Goal: Information Seeking & Learning: Learn about a topic

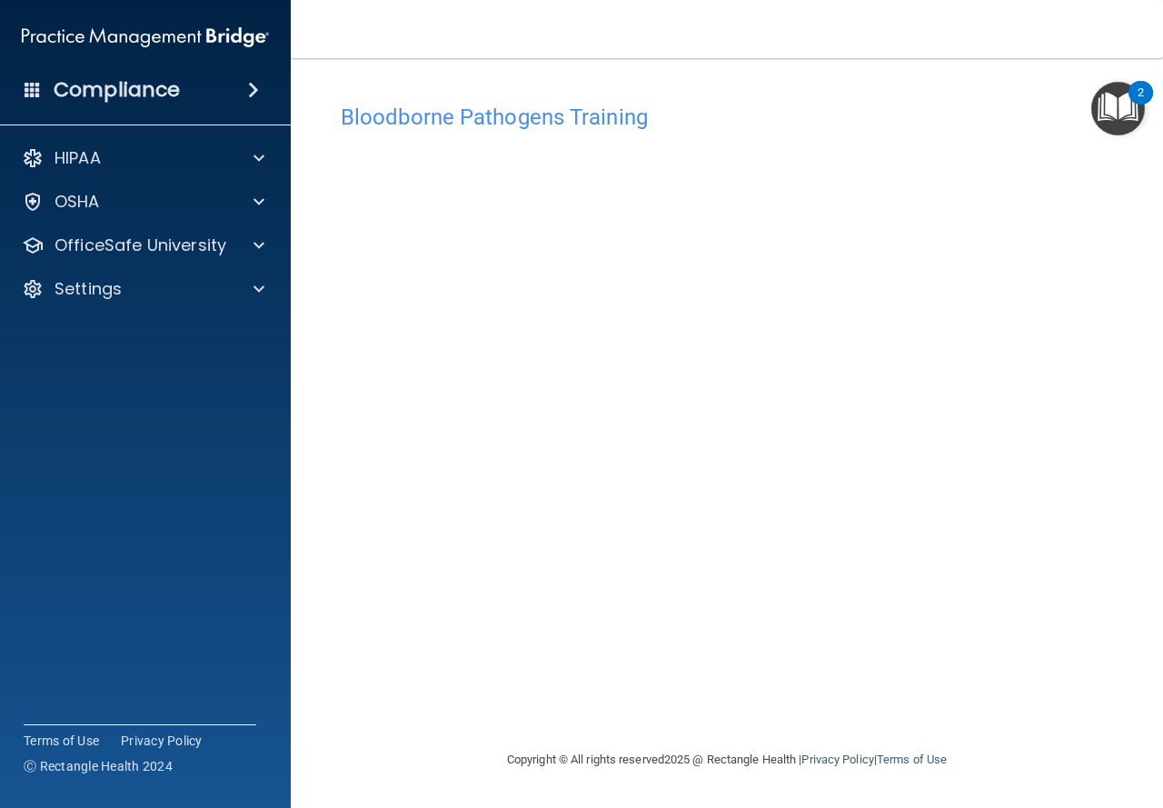
drag, startPoint x: 309, startPoint y: 504, endPoint x: 327, endPoint y: 485, distance: 26.4
click at [311, 501] on main "Bloodborne Pathogens Training This course doesn’t expire until [DATE]. Are you …" at bounding box center [727, 433] width 872 height 750
click at [236, 249] on div at bounding box center [256, 245] width 45 height 22
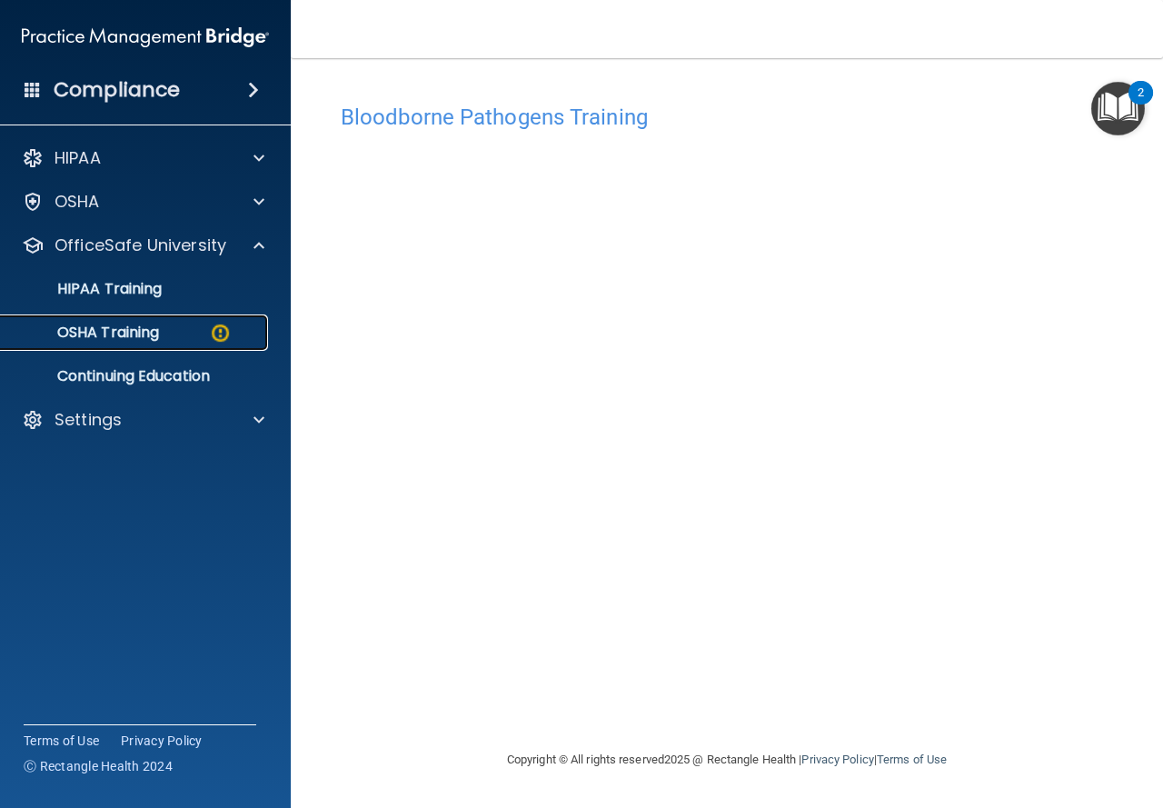
click at [151, 329] on p "OSHA Training" at bounding box center [85, 333] width 147 height 18
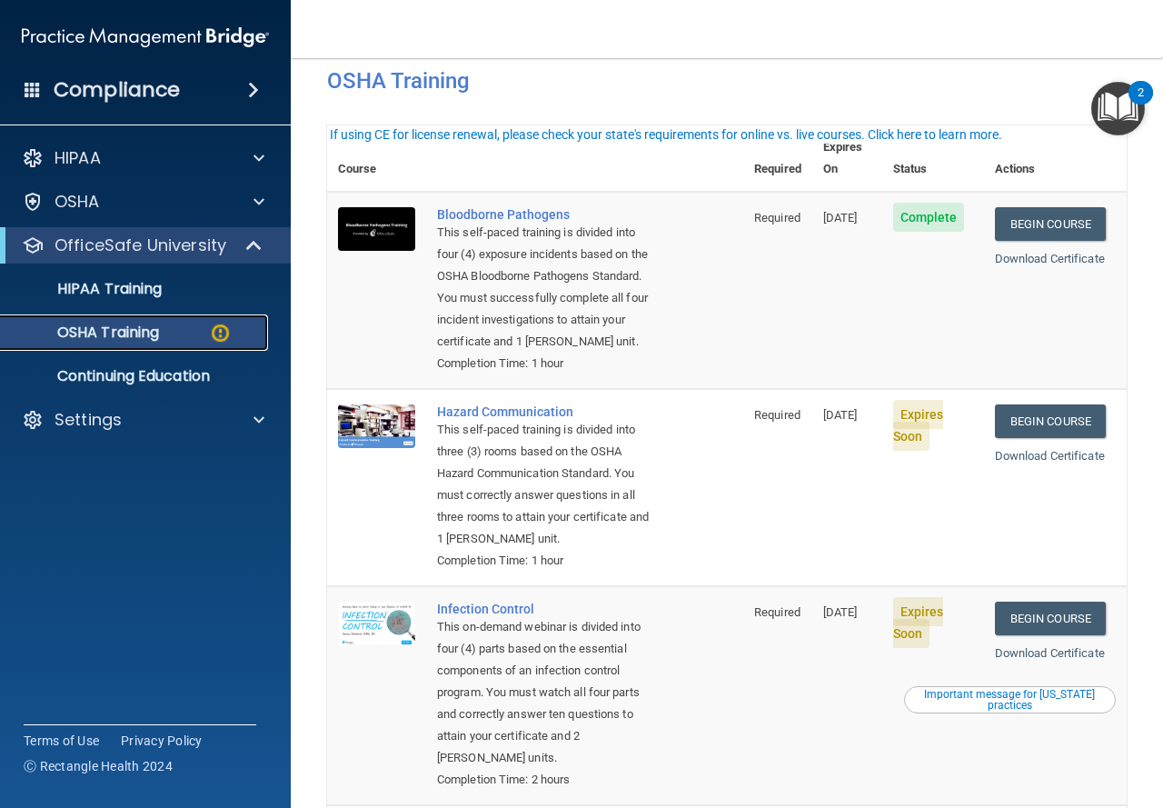
scroll to position [182, 0]
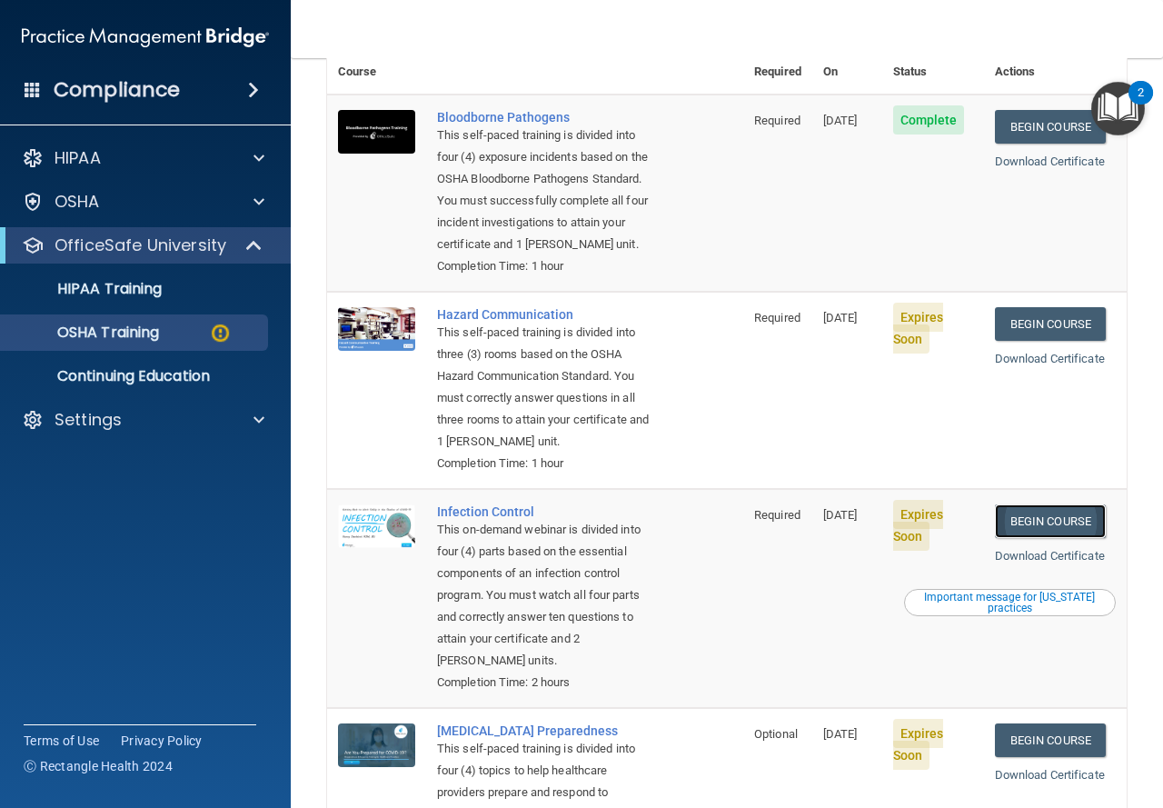
click at [1060, 538] on link "Begin Course" at bounding box center [1050, 521] width 111 height 34
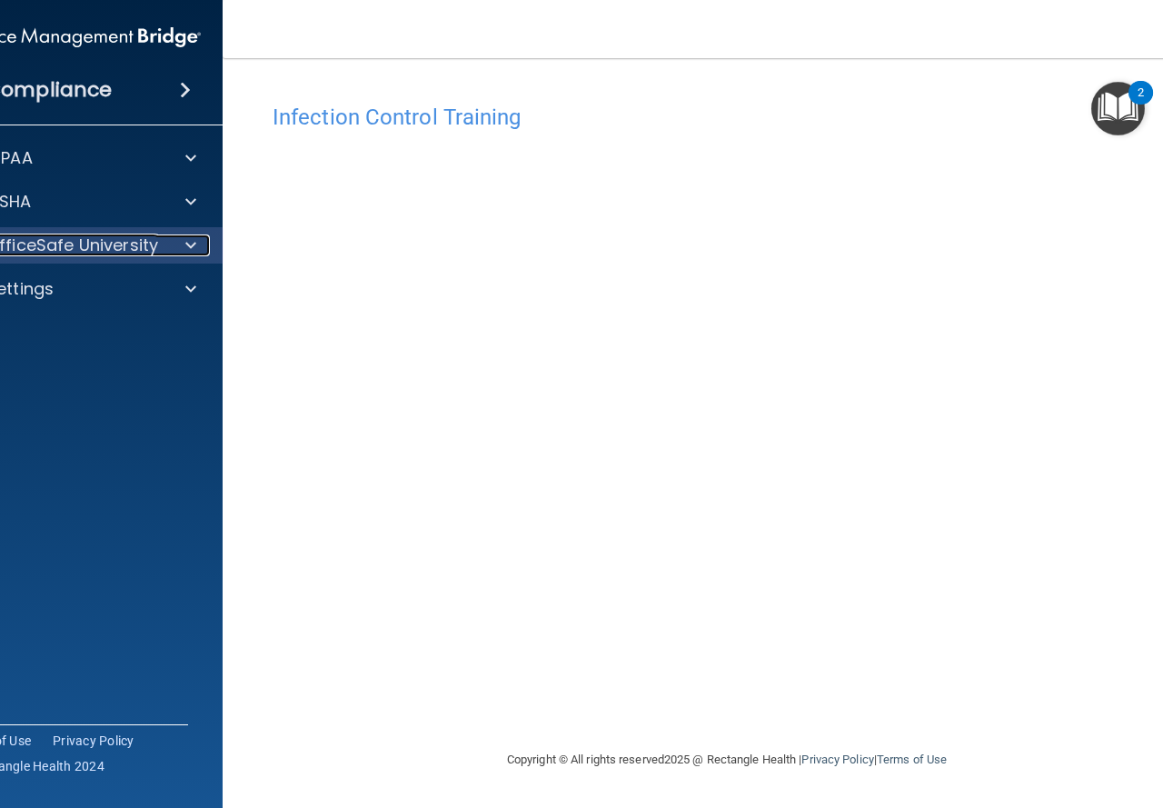
click at [142, 242] on p "OfficeSafe University" at bounding box center [72, 245] width 172 height 22
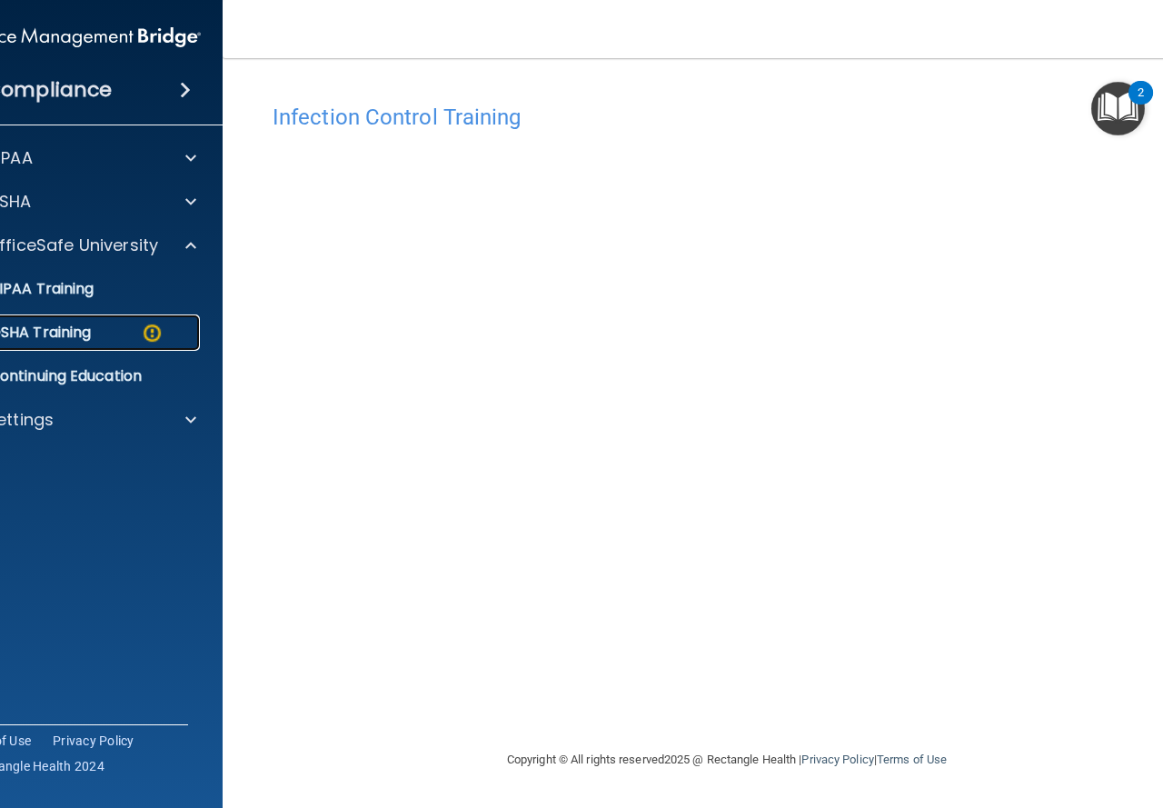
click at [68, 334] on p "OSHA Training" at bounding box center [17, 333] width 147 height 18
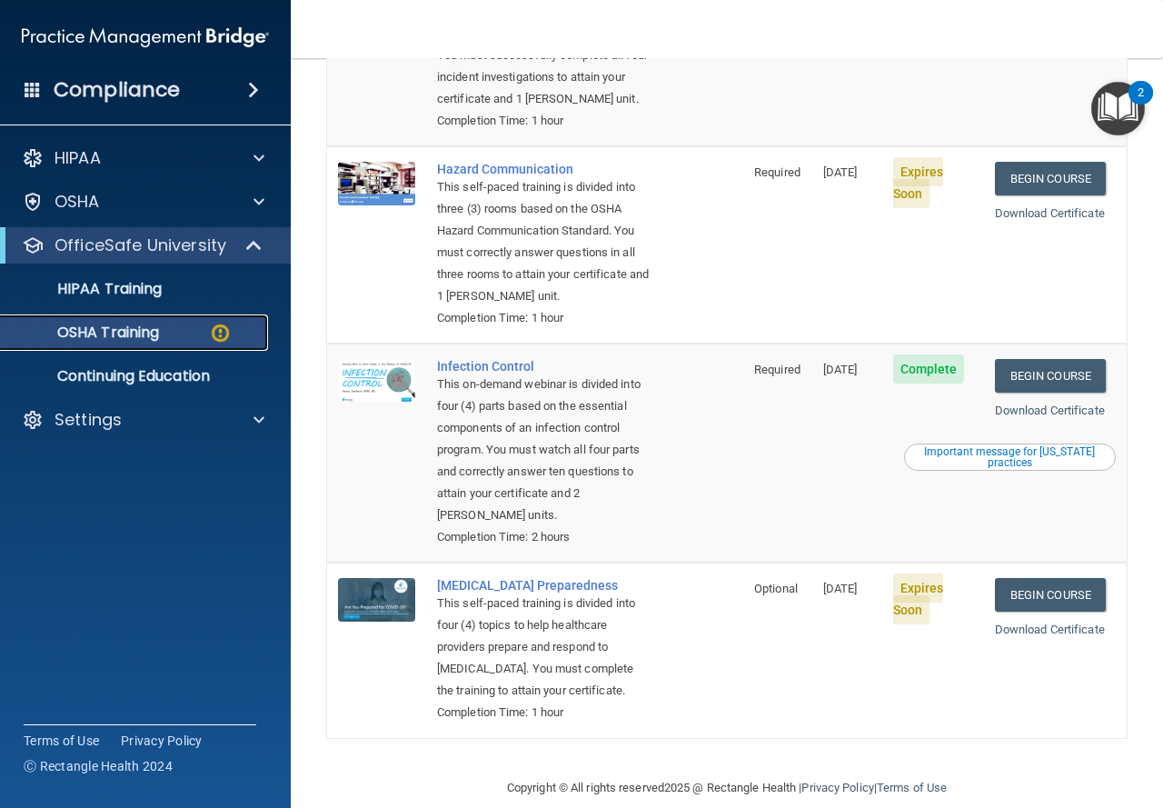
scroll to position [238, 0]
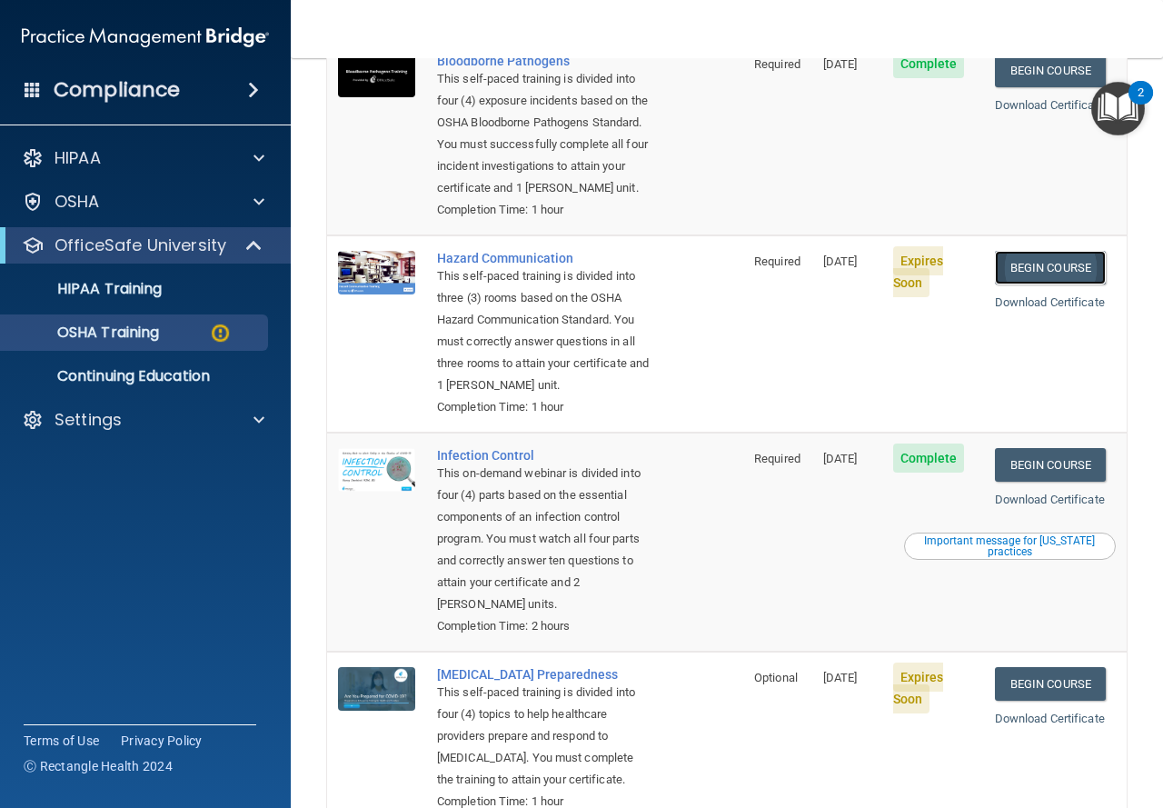
click at [1054, 260] on link "Begin Course" at bounding box center [1050, 268] width 111 height 34
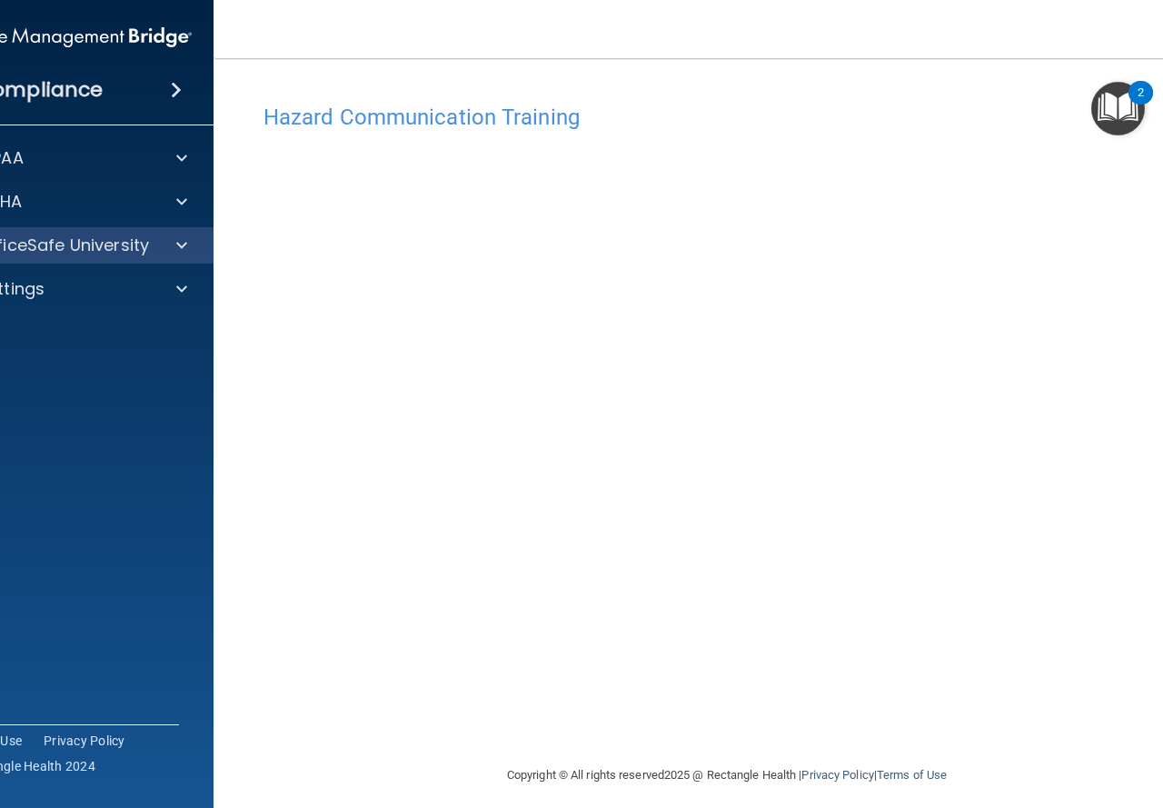
click at [80, 256] on div "OfficeSafe University" at bounding box center [69, 245] width 292 height 36
click at [176, 235] on span at bounding box center [181, 245] width 11 height 22
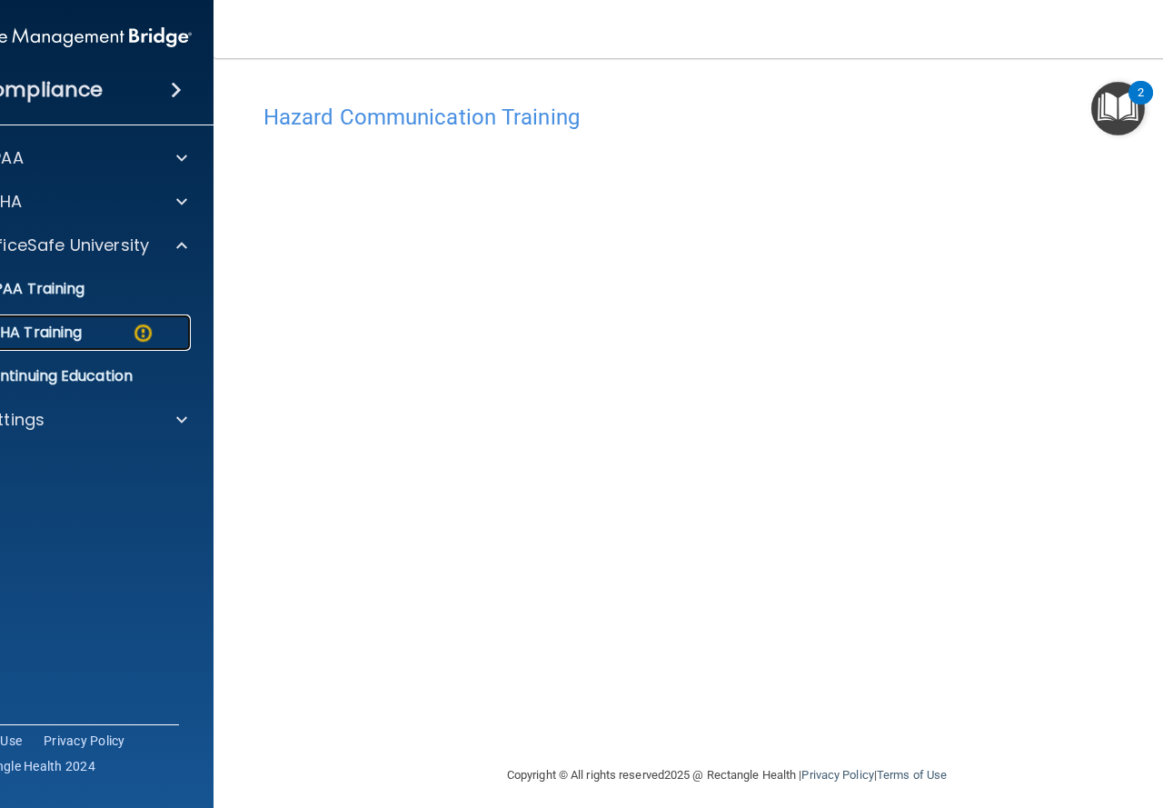
click at [120, 343] on link "OSHA Training" at bounding box center [48, 332] width 286 height 36
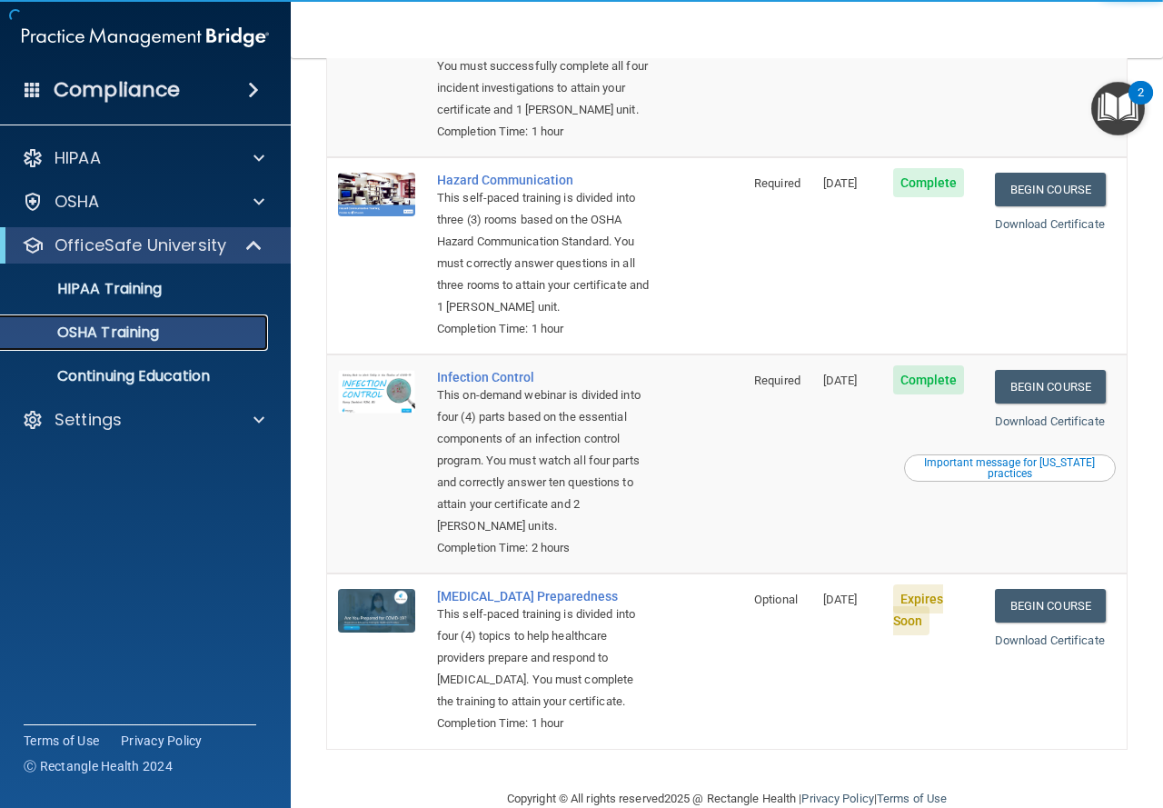
scroll to position [369, 0]
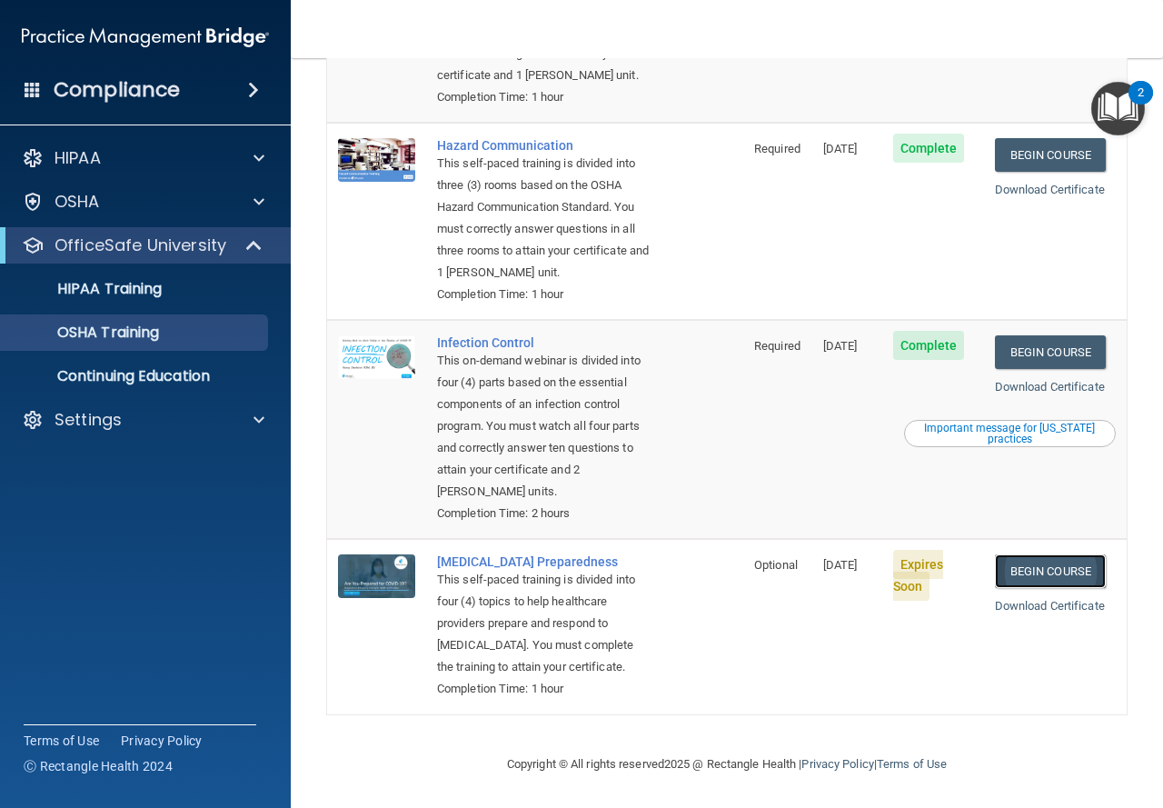
click at [1075, 554] on link "Begin Course" at bounding box center [1050, 571] width 111 height 34
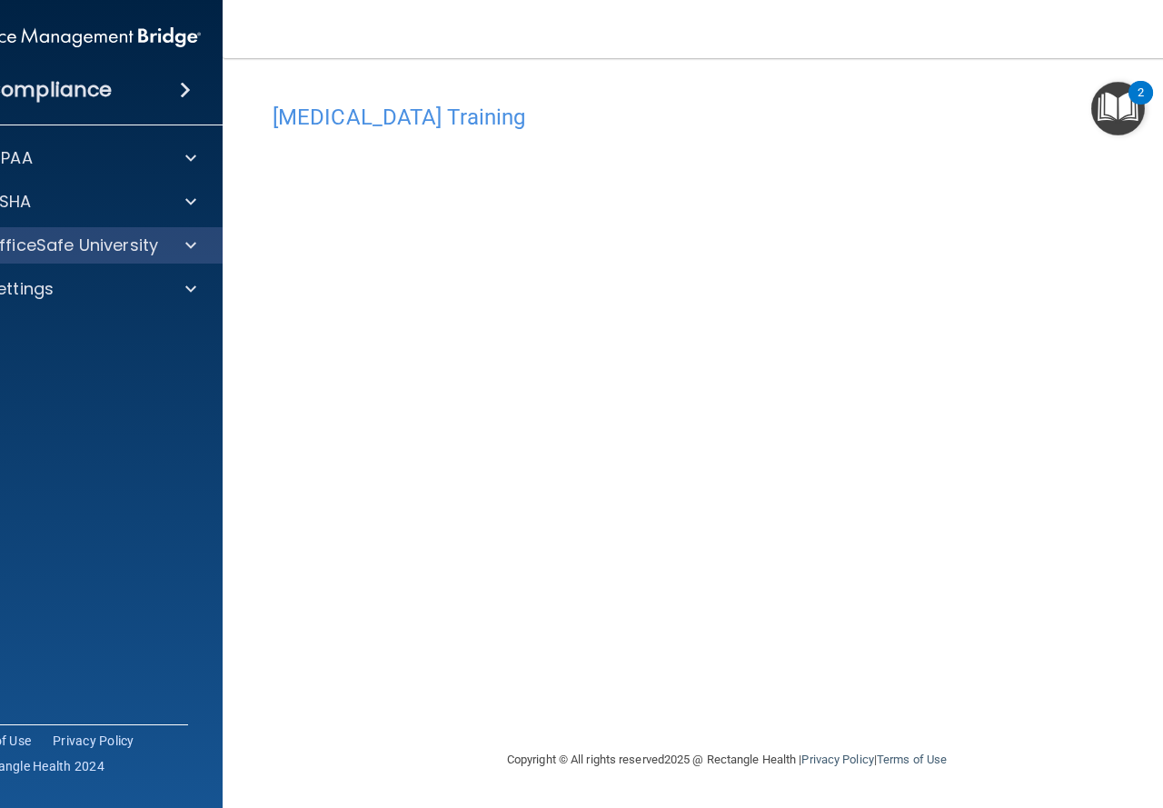
click at [176, 257] on div "OfficeSafe University" at bounding box center [78, 245] width 292 height 36
click at [212, 246] on div "OfficeSafe University" at bounding box center [78, 245] width 292 height 36
click at [196, 251] on div at bounding box center [187, 245] width 45 height 22
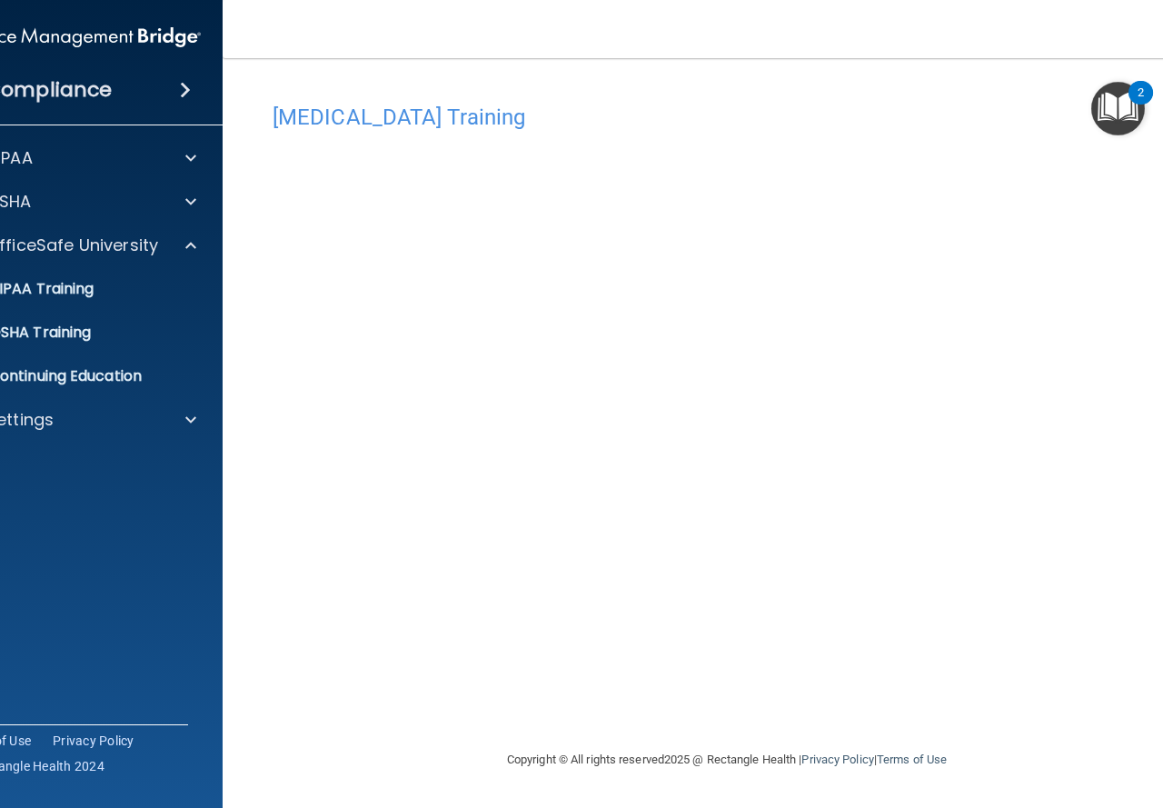
drag, startPoint x: 99, startPoint y: 506, endPoint x: 141, endPoint y: 512, distance: 42.2
click at [141, 512] on accordion "HIPAA Documents and Policies Report an Incident Business Associates Emergency P…" at bounding box center [78, 353] width 292 height 440
click at [88, 290] on p "HIPAA Training" at bounding box center [19, 289] width 150 height 18
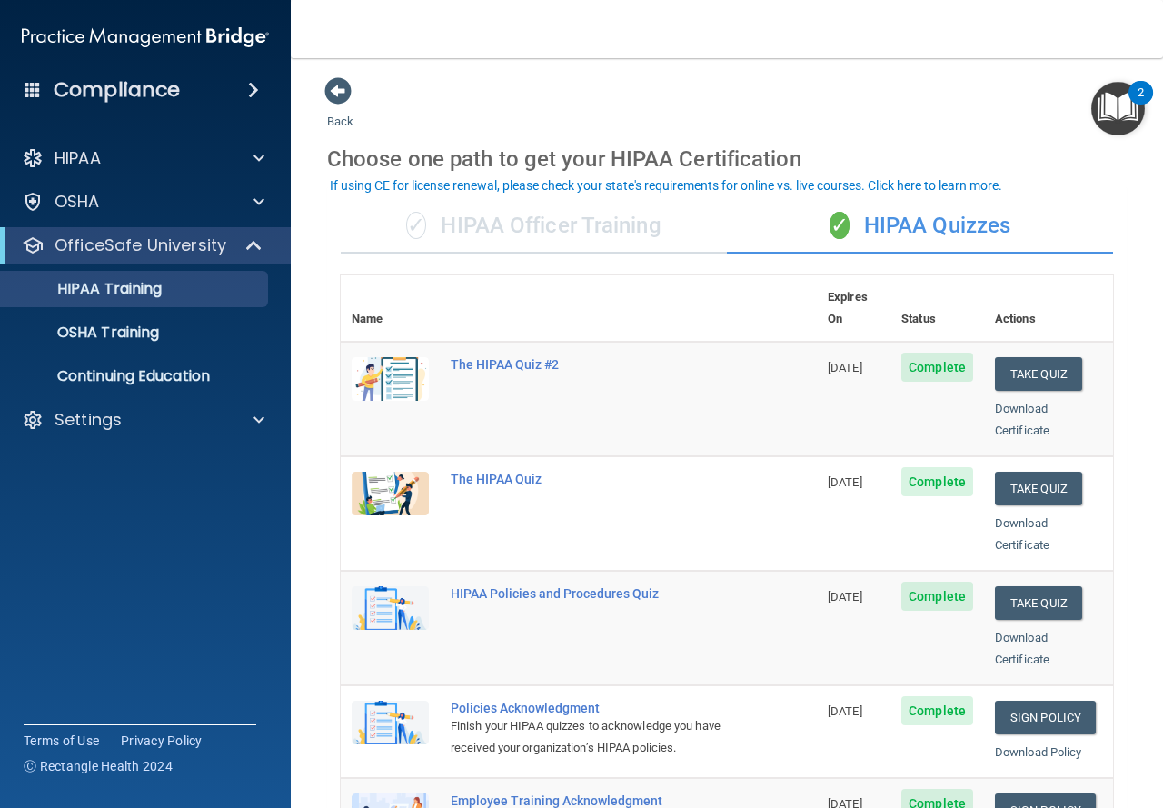
click at [648, 224] on div "✓ HIPAA Officer Training" at bounding box center [534, 226] width 386 height 55
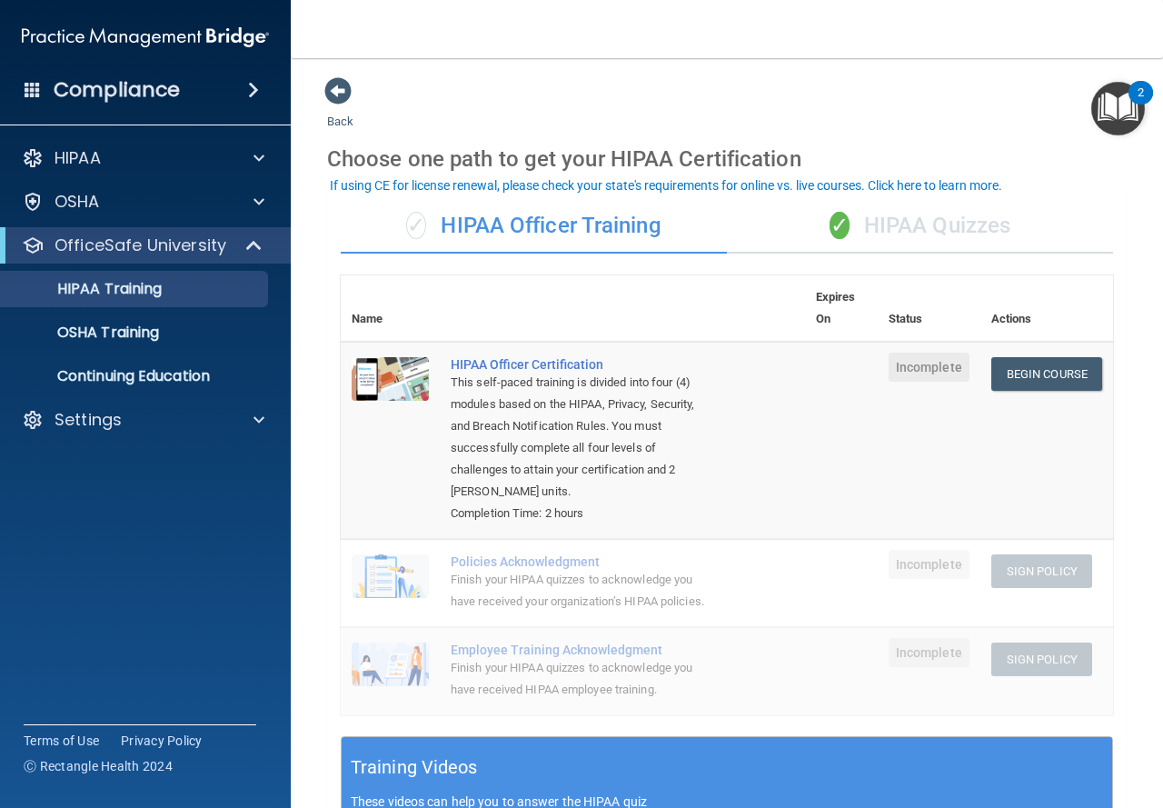
click at [592, 221] on div "✓ HIPAA Officer Training" at bounding box center [534, 226] width 386 height 55
click at [169, 340] on div "OSHA Training" at bounding box center [136, 333] width 248 height 18
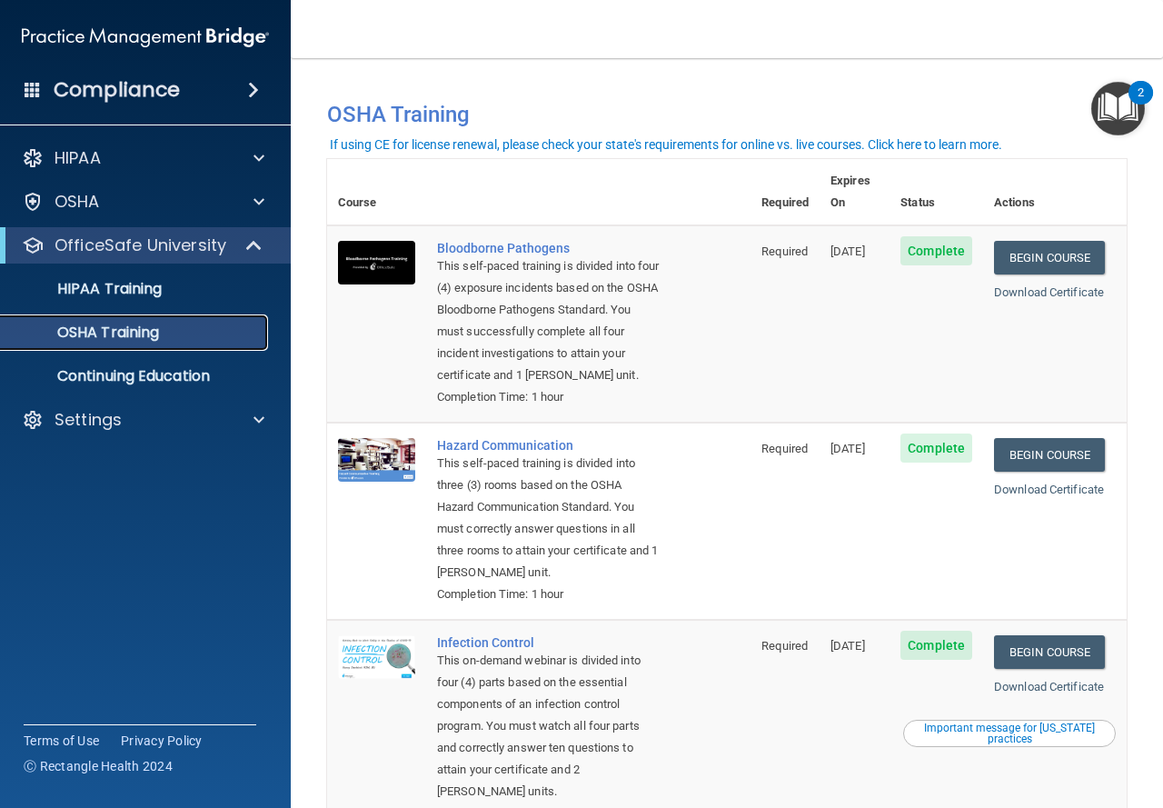
click at [129, 316] on link "OSHA Training" at bounding box center [125, 332] width 286 height 36
click at [154, 300] on link "HIPAA Training" at bounding box center [125, 289] width 286 height 36
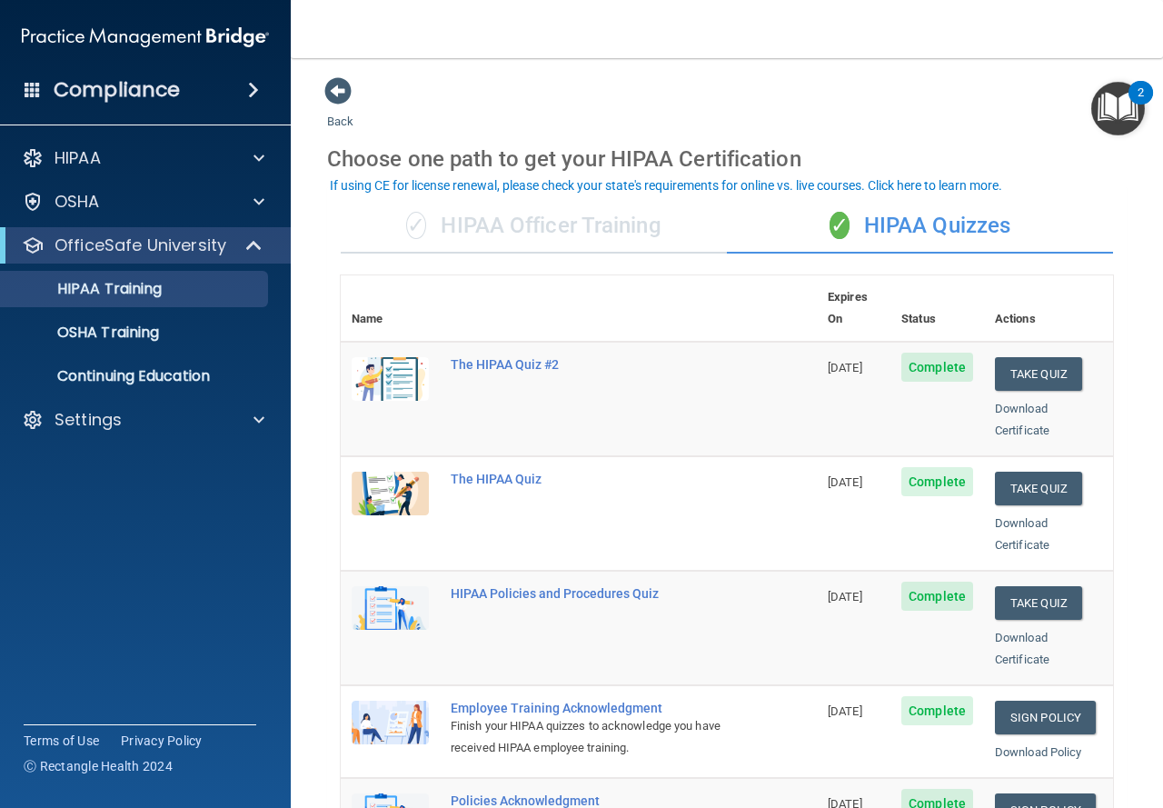
click at [523, 217] on div "✓ HIPAA Officer Training" at bounding box center [534, 226] width 386 height 55
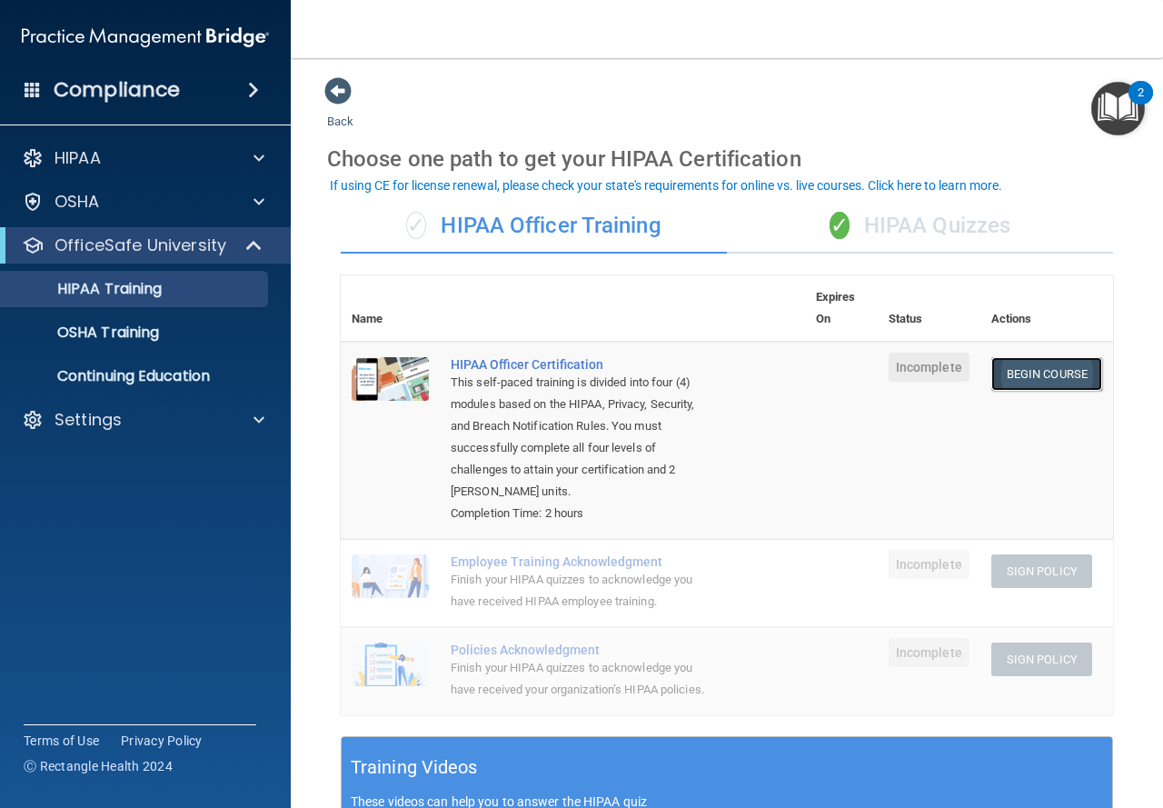
click at [1047, 382] on link "Begin Course" at bounding box center [1046, 374] width 111 height 34
click at [931, 212] on div "✓ HIPAA Quizzes" at bounding box center [920, 226] width 386 height 55
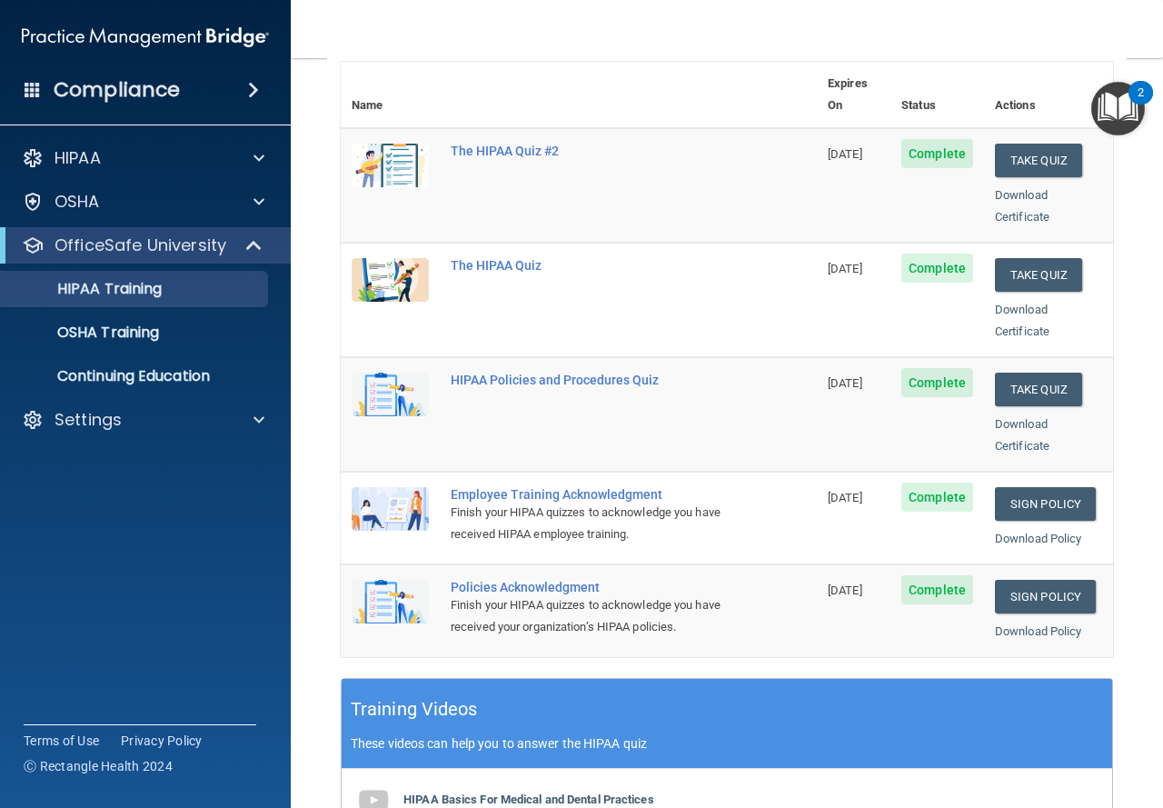
scroll to position [182, 0]
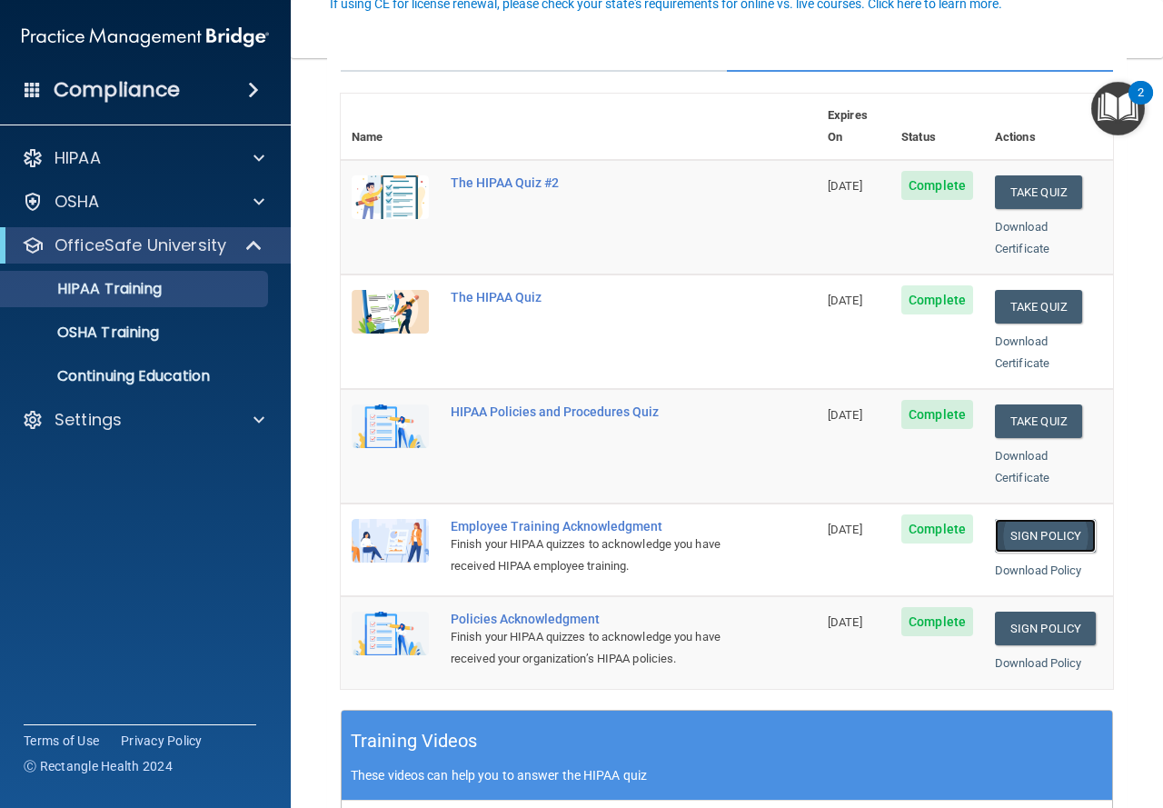
click at [1020, 519] on link "Sign Policy" at bounding box center [1045, 536] width 101 height 34
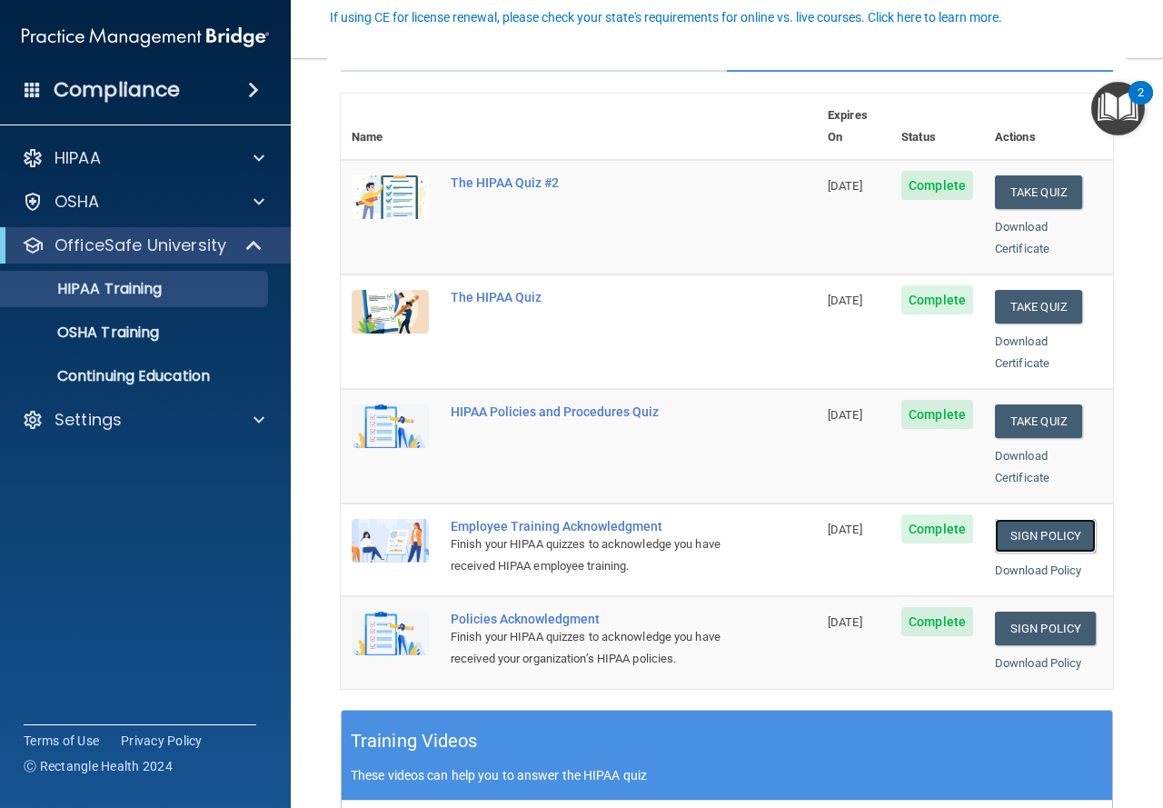
scroll to position [0, 0]
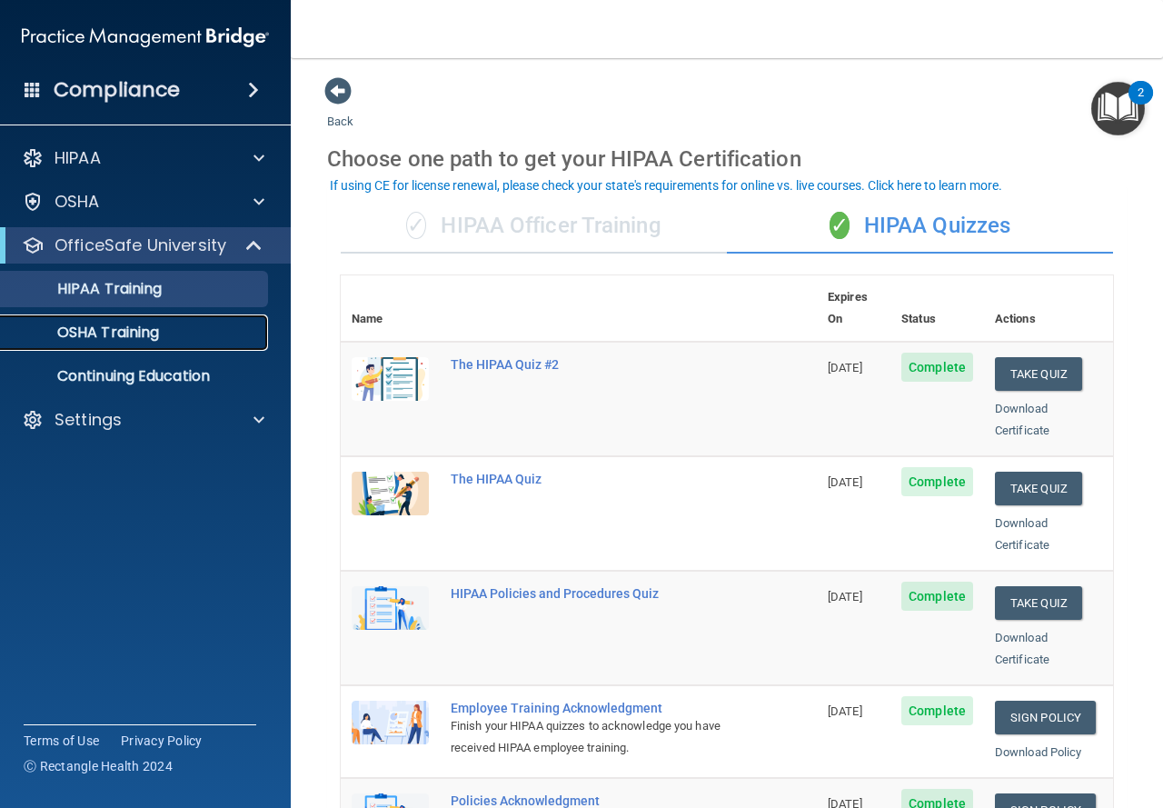
click at [116, 337] on p "OSHA Training" at bounding box center [85, 333] width 147 height 18
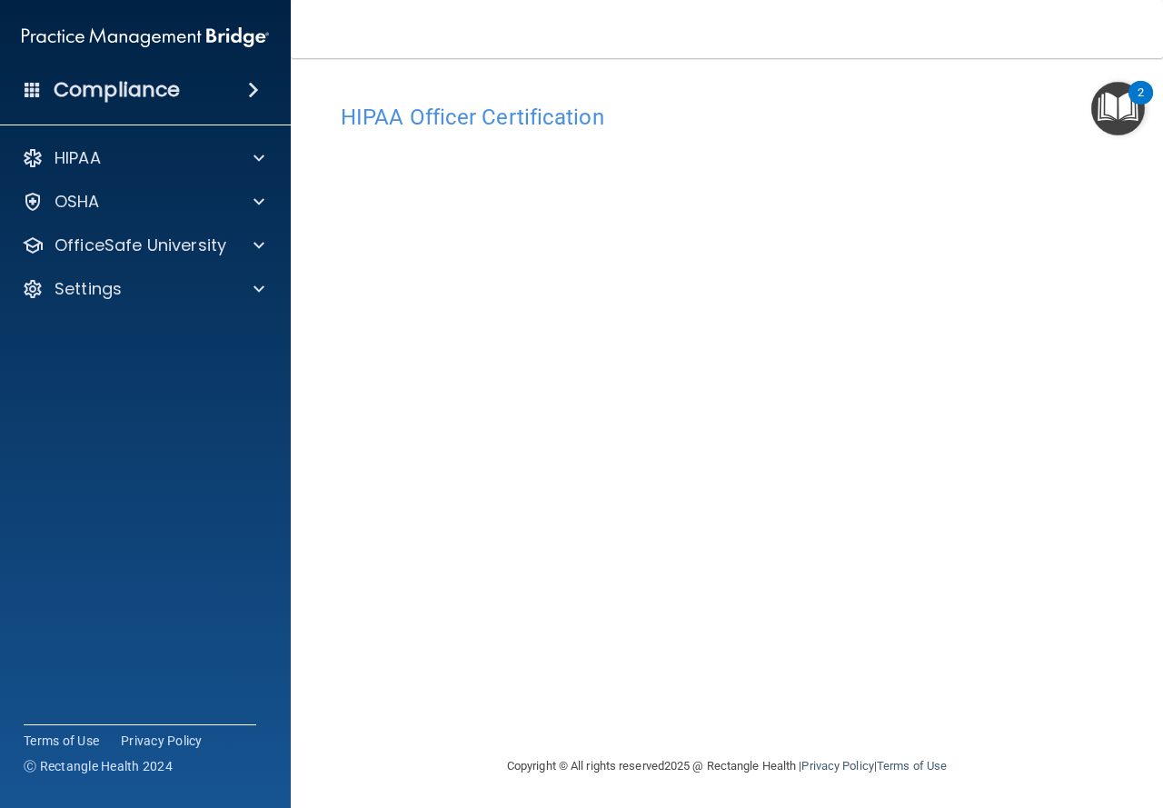
scroll to position [2, 0]
drag, startPoint x: 598, startPoint y: 113, endPoint x: 343, endPoint y: 106, distance: 255.4
click at [343, 106] on h4 "HIPAA Officer Certification" at bounding box center [727, 116] width 772 height 24
copy h4 "HIPAA Officer Certification"
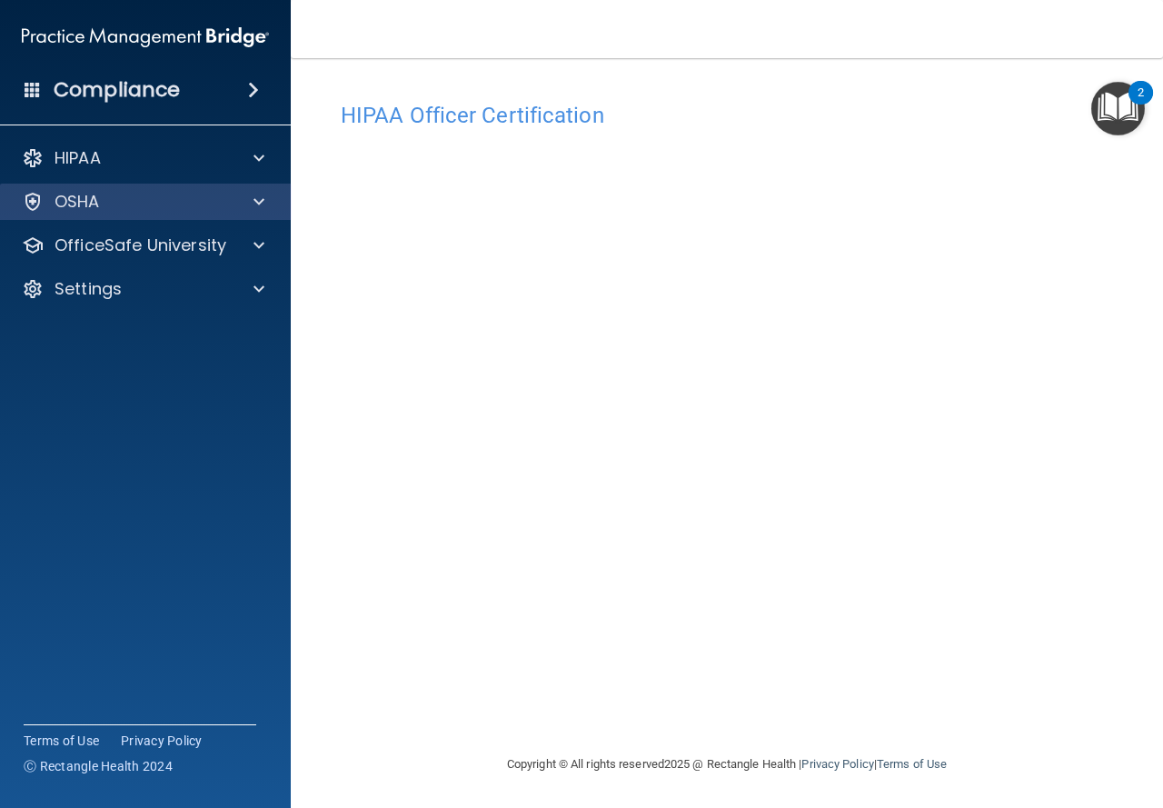
click at [160, 185] on div "OSHA" at bounding box center [146, 202] width 292 height 36
click at [265, 200] on div at bounding box center [256, 202] width 45 height 22
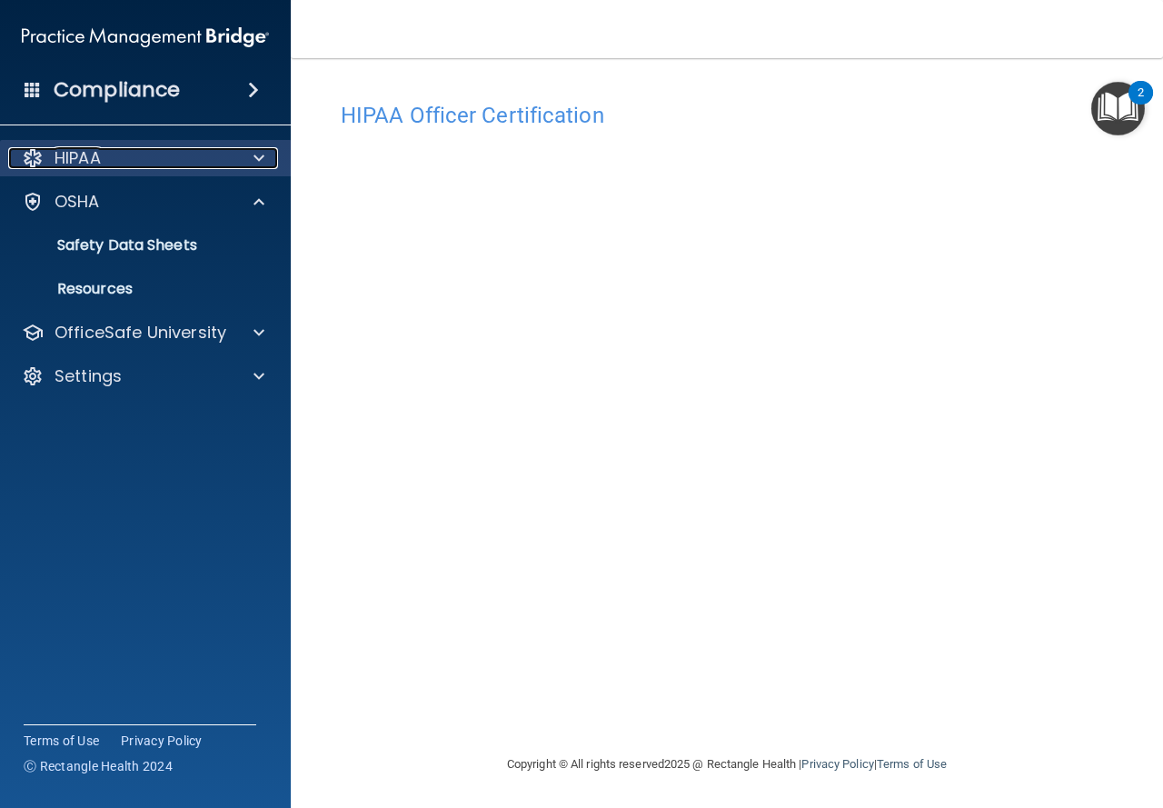
click at [198, 164] on div "HIPAA" at bounding box center [120, 158] width 225 height 22
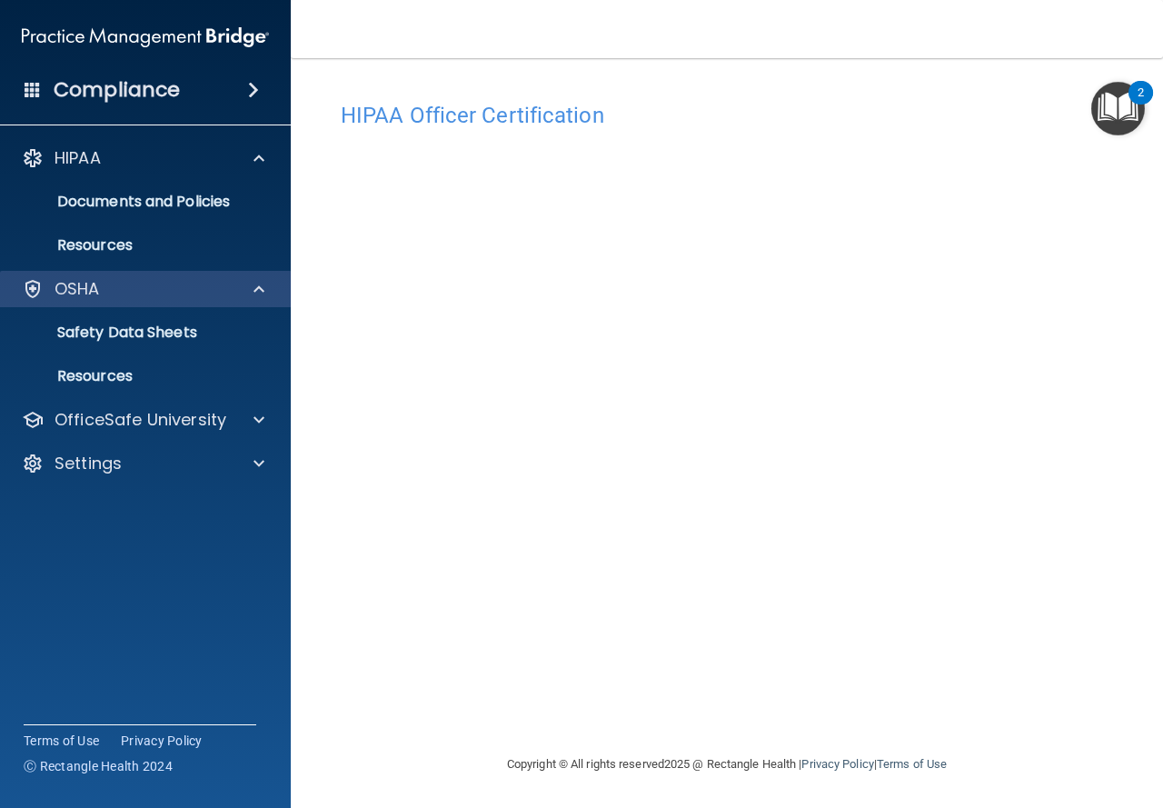
click at [50, 300] on div "OSHA" at bounding box center [146, 289] width 292 height 36
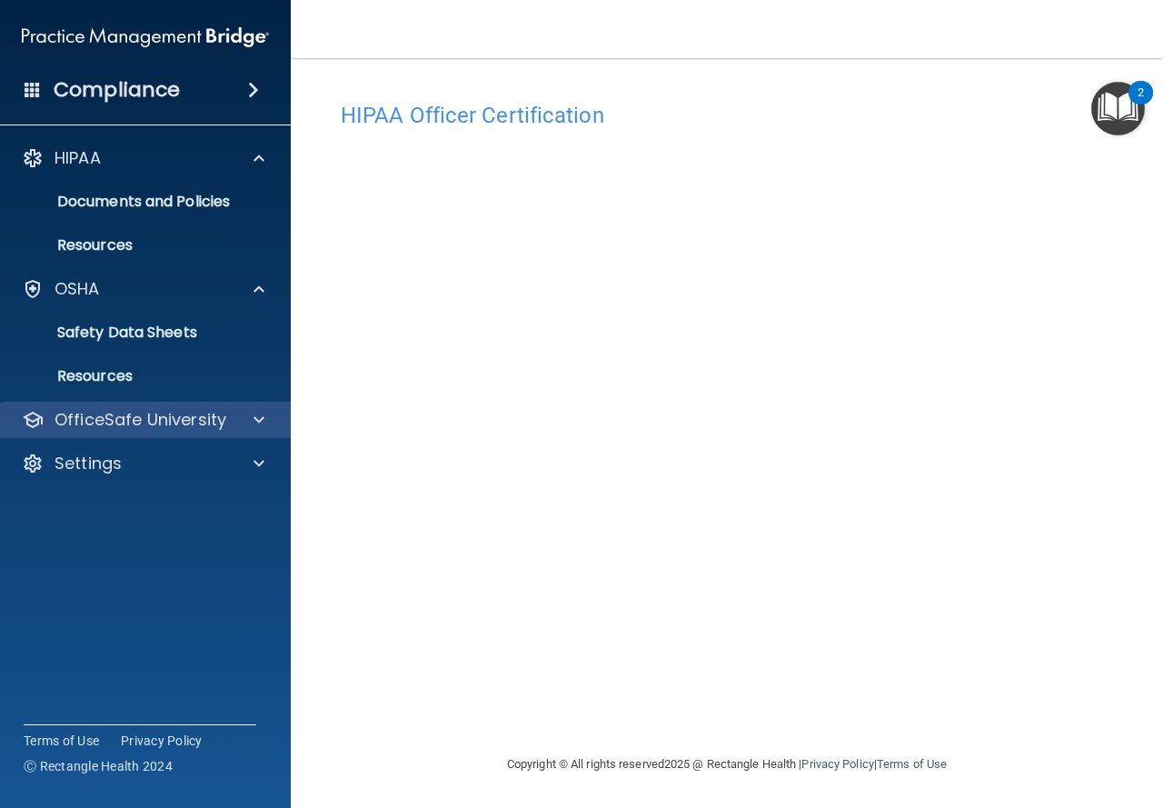
click at [199, 406] on div "OfficeSafe University" at bounding box center [146, 420] width 292 height 36
click at [185, 406] on div "OfficeSafe University" at bounding box center [146, 420] width 292 height 36
click at [267, 422] on div at bounding box center [256, 420] width 45 height 22
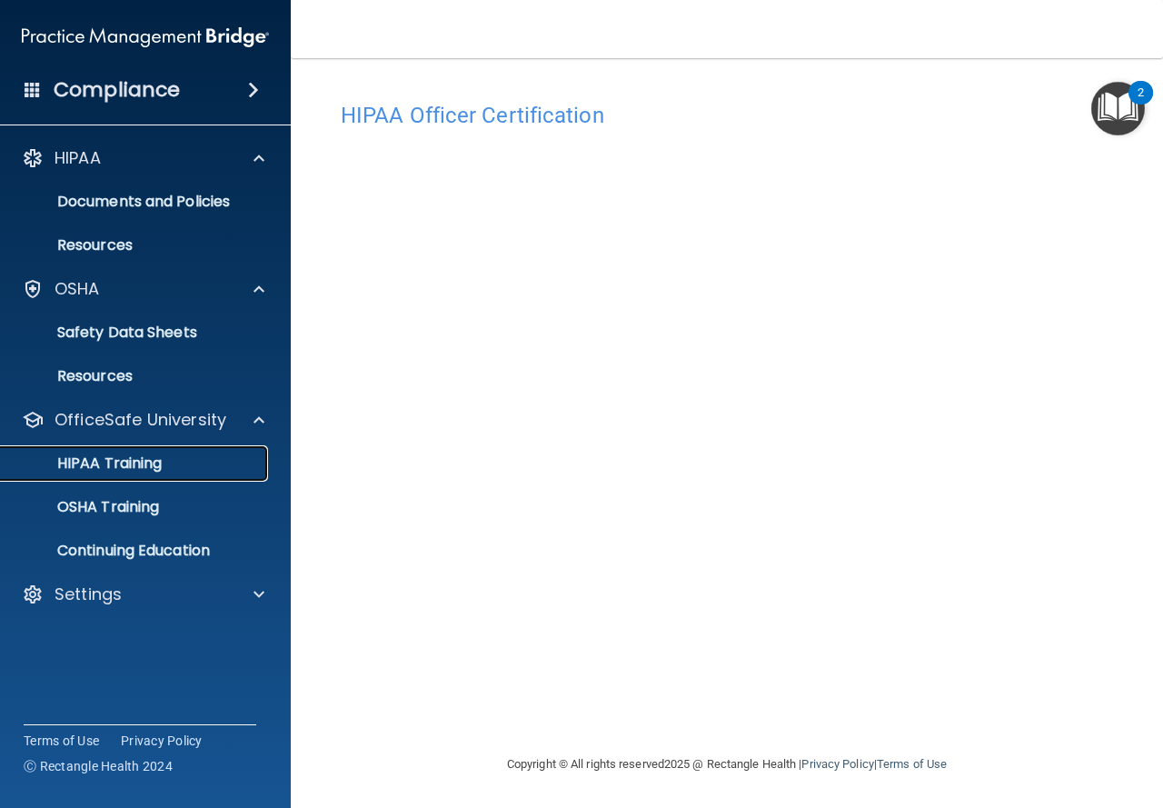
click at [168, 456] on div "HIPAA Training" at bounding box center [136, 463] width 248 height 18
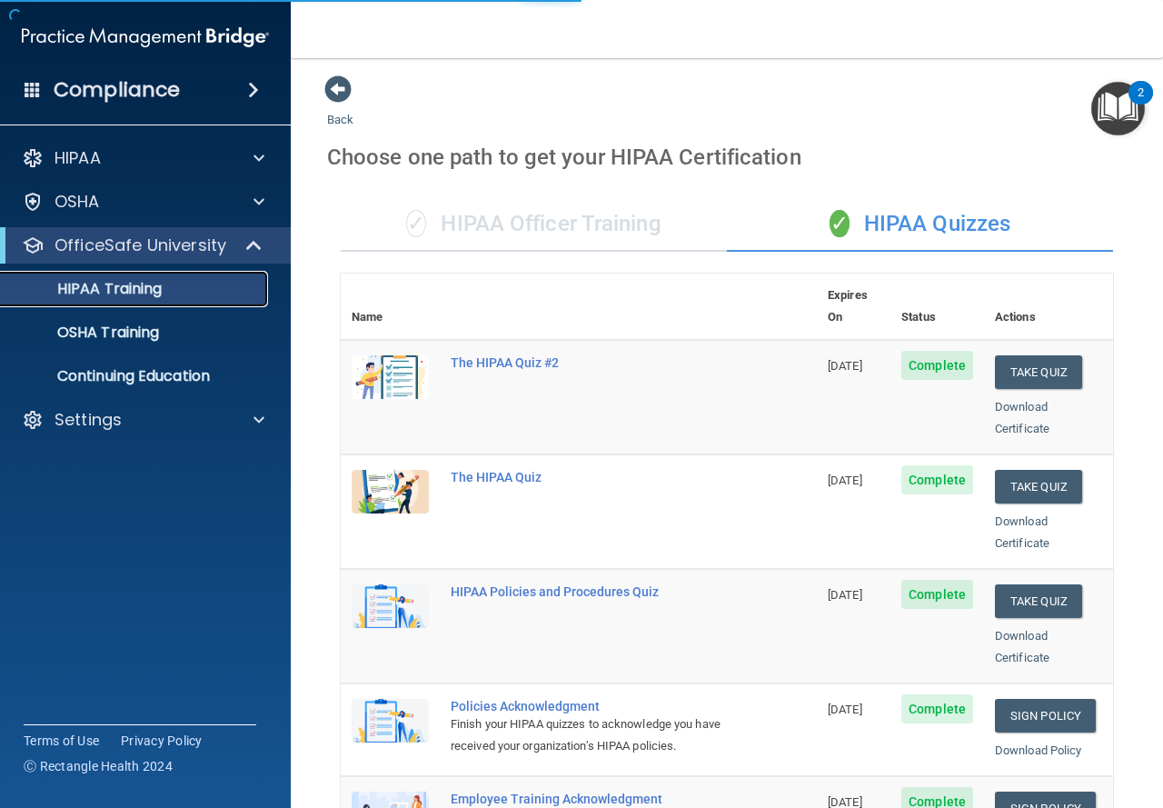
scroll to position [644, 0]
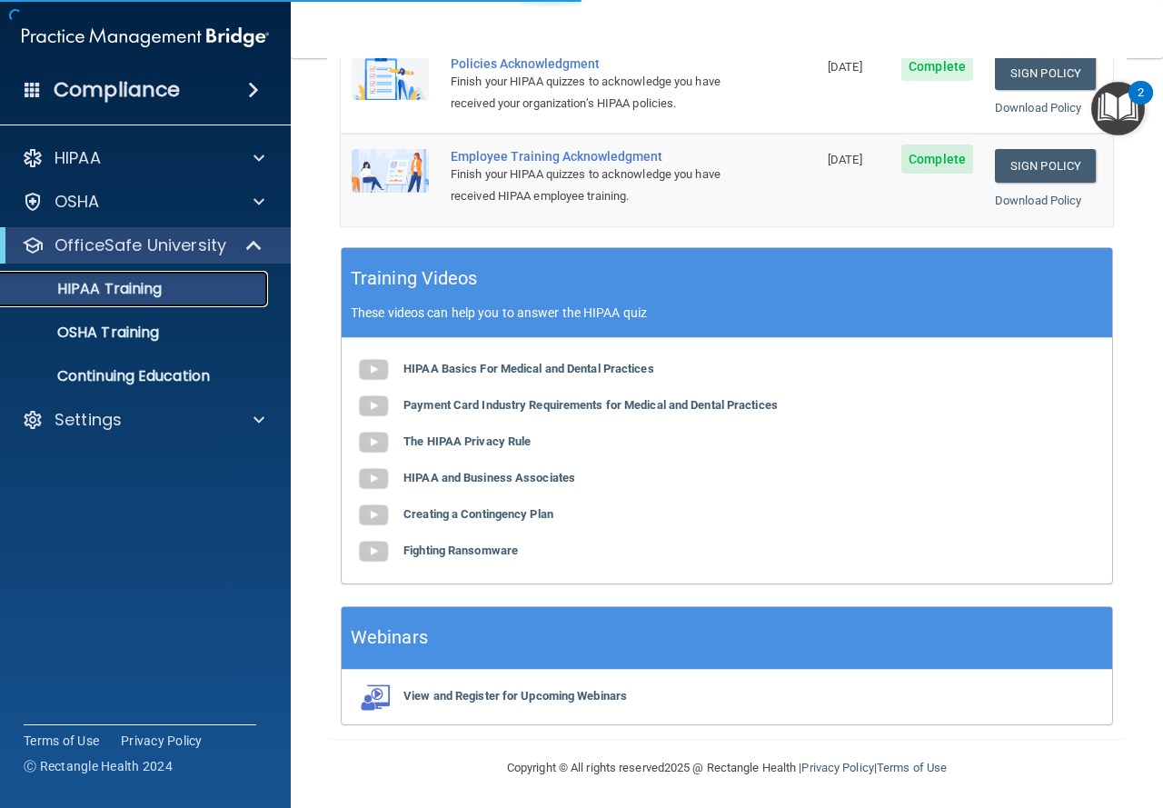
click at [116, 303] on link "HIPAA Training" at bounding box center [125, 289] width 286 height 36
